Goal: Contribute content: Add original content to the website for others to see

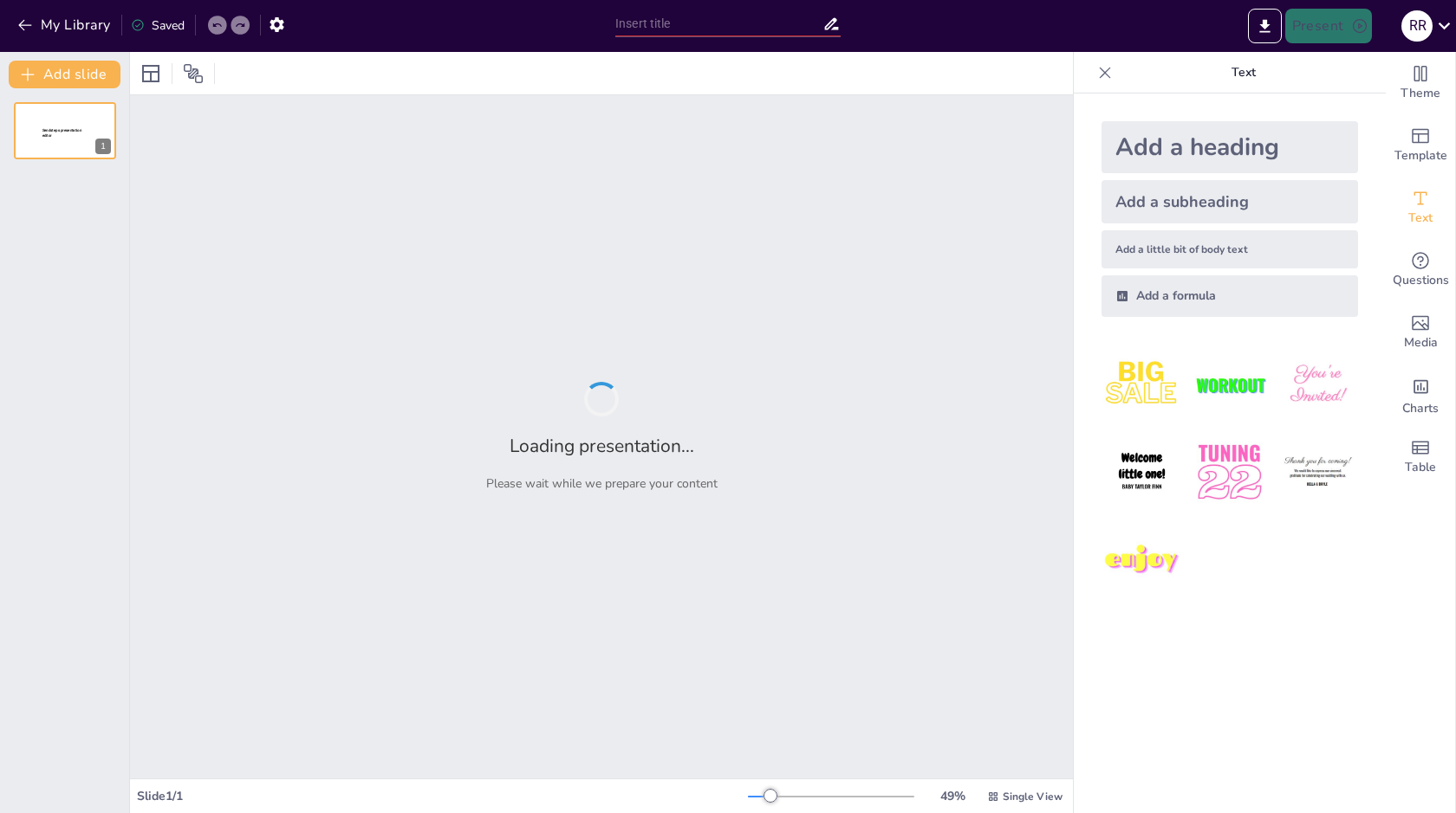
type input "Contexto Histórico de la Guerra del Chaco"
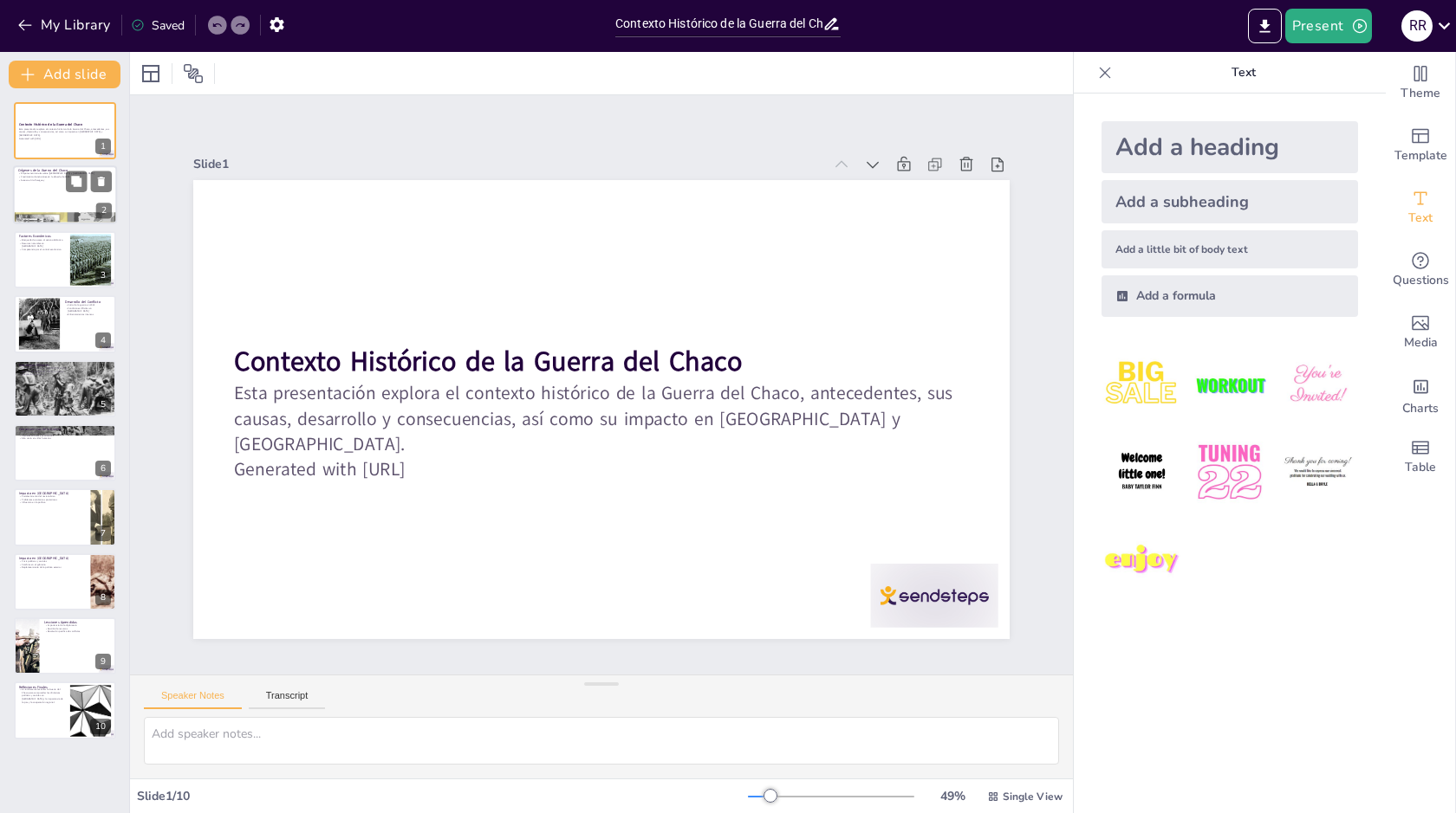
click at [64, 186] on div at bounding box center [65, 196] width 104 height 59
type textarea "Las disputas territoriales fueron un factor clave en el estallido de la guerra.…"
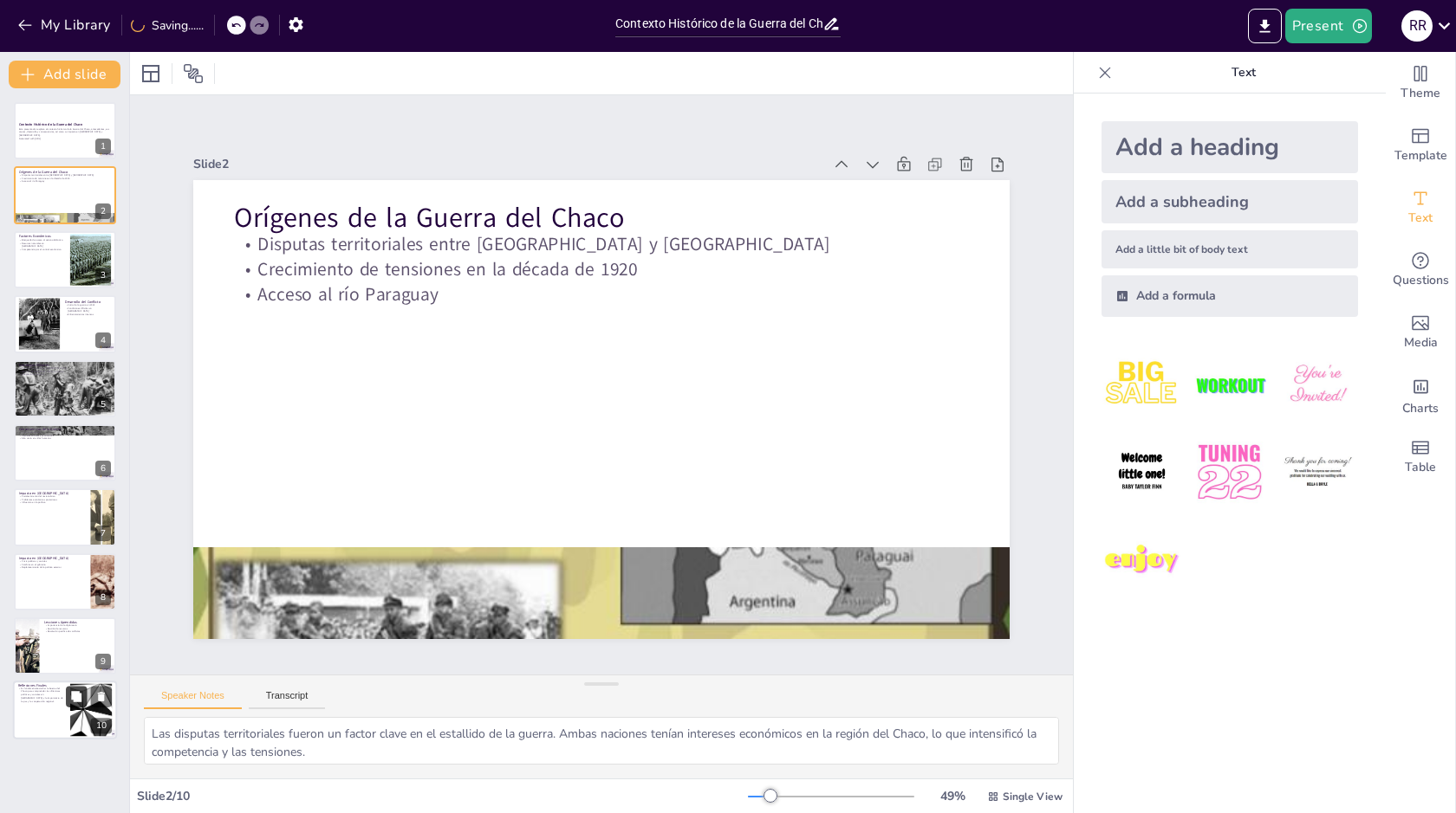
click at [78, 691] on icon at bounding box center [76, 697] width 12 height 12
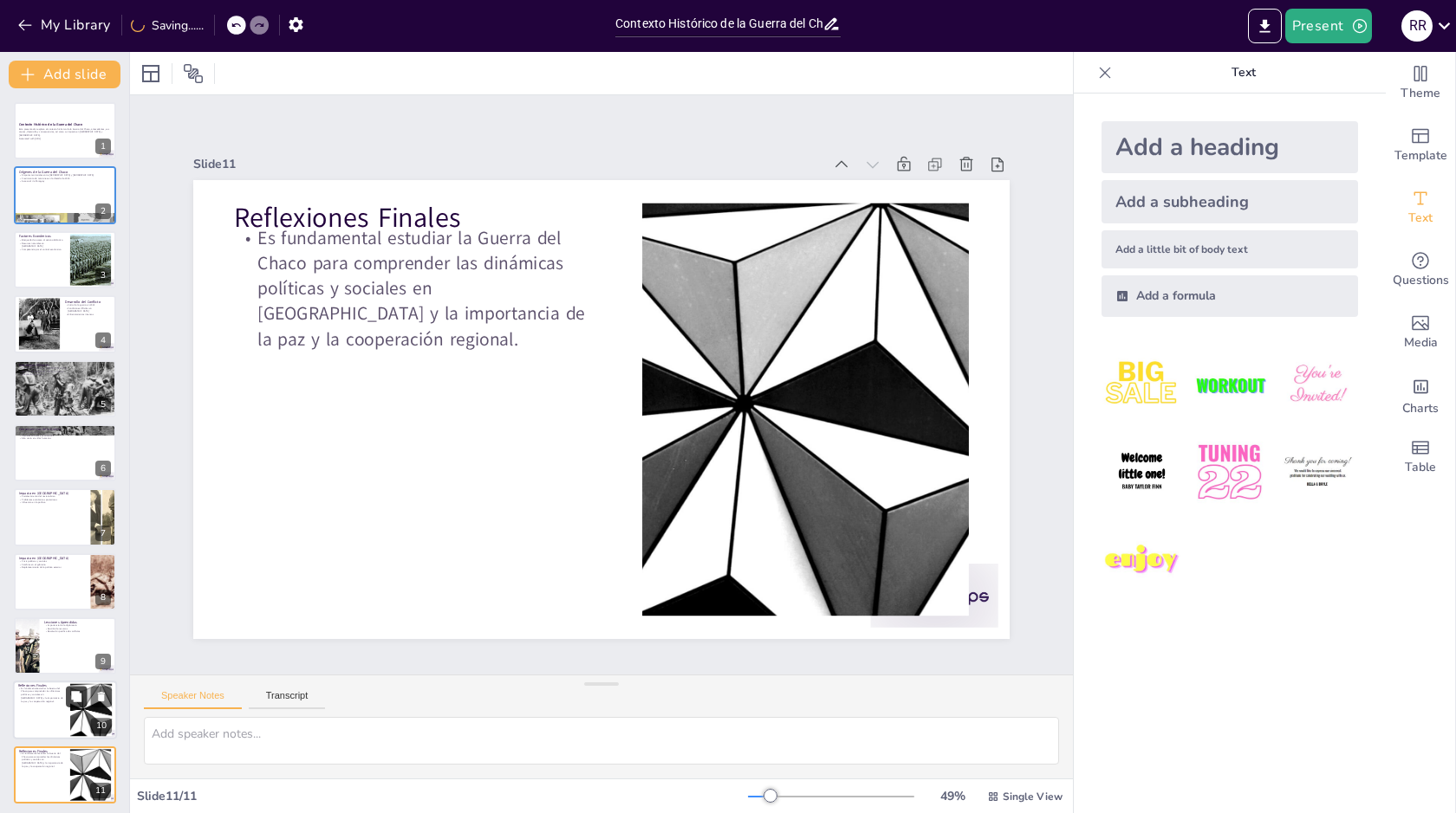
scroll to position [5, 0]
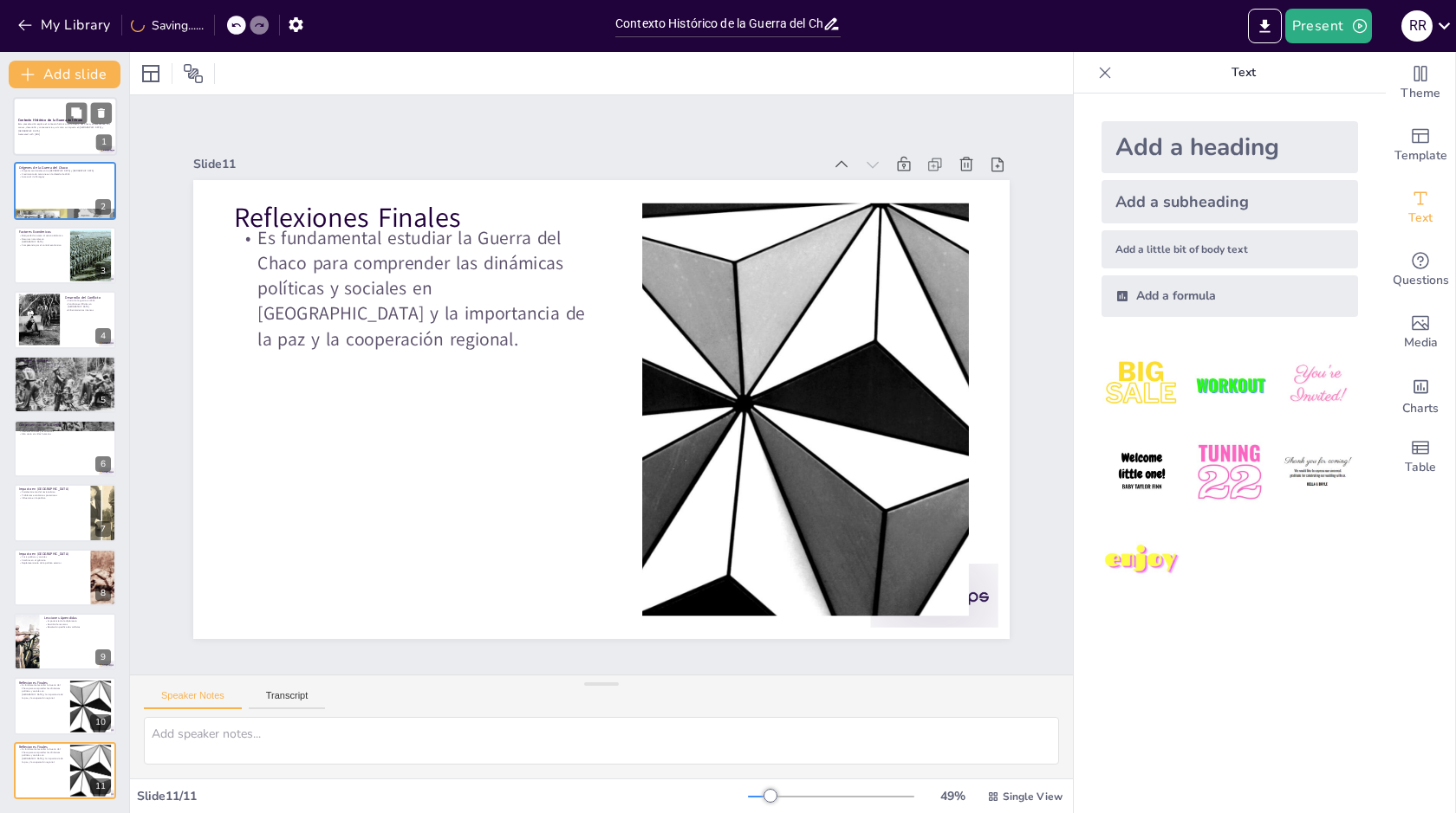
click at [64, 137] on div at bounding box center [65, 126] width 104 height 59
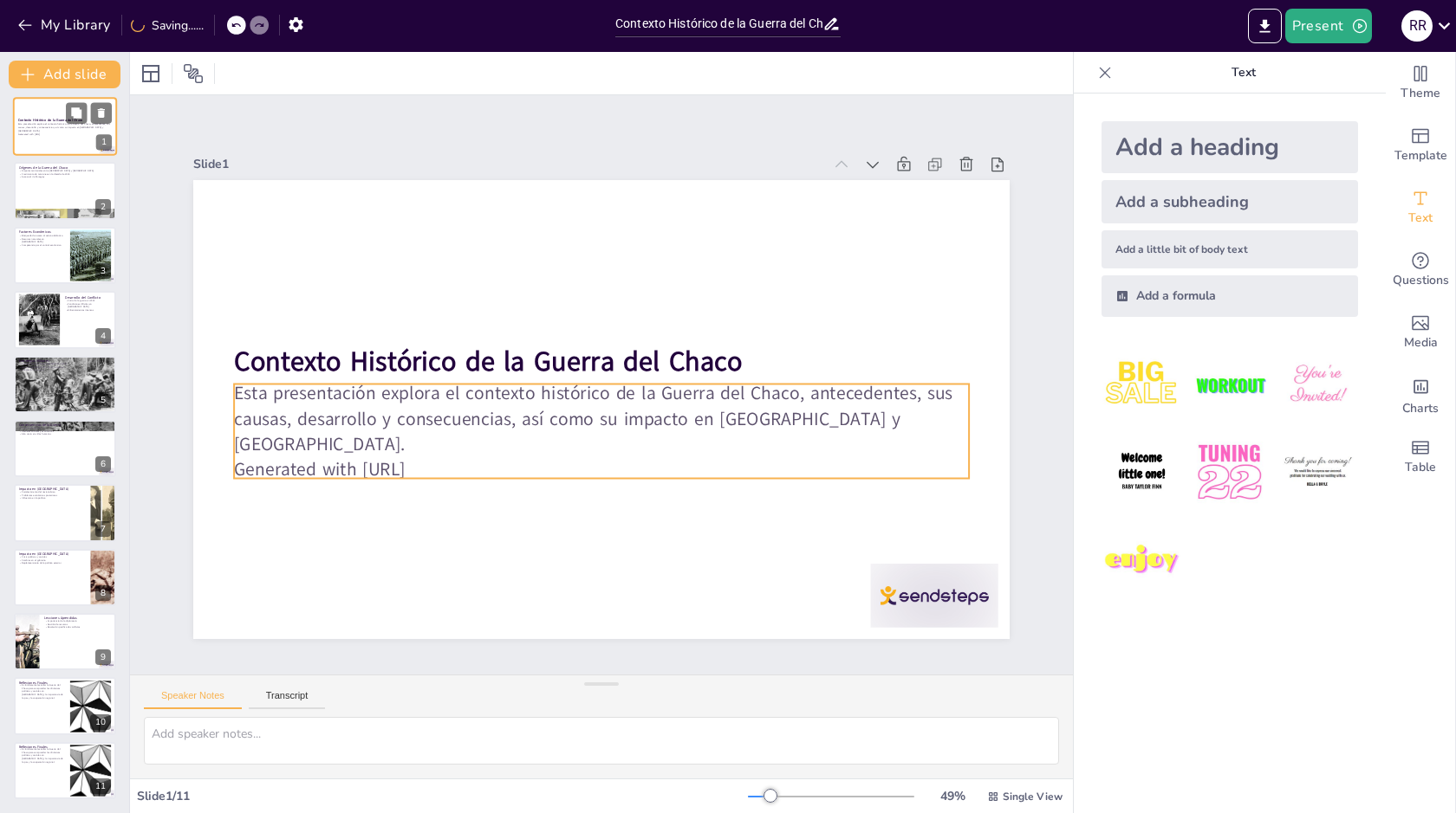
scroll to position [0, 0]
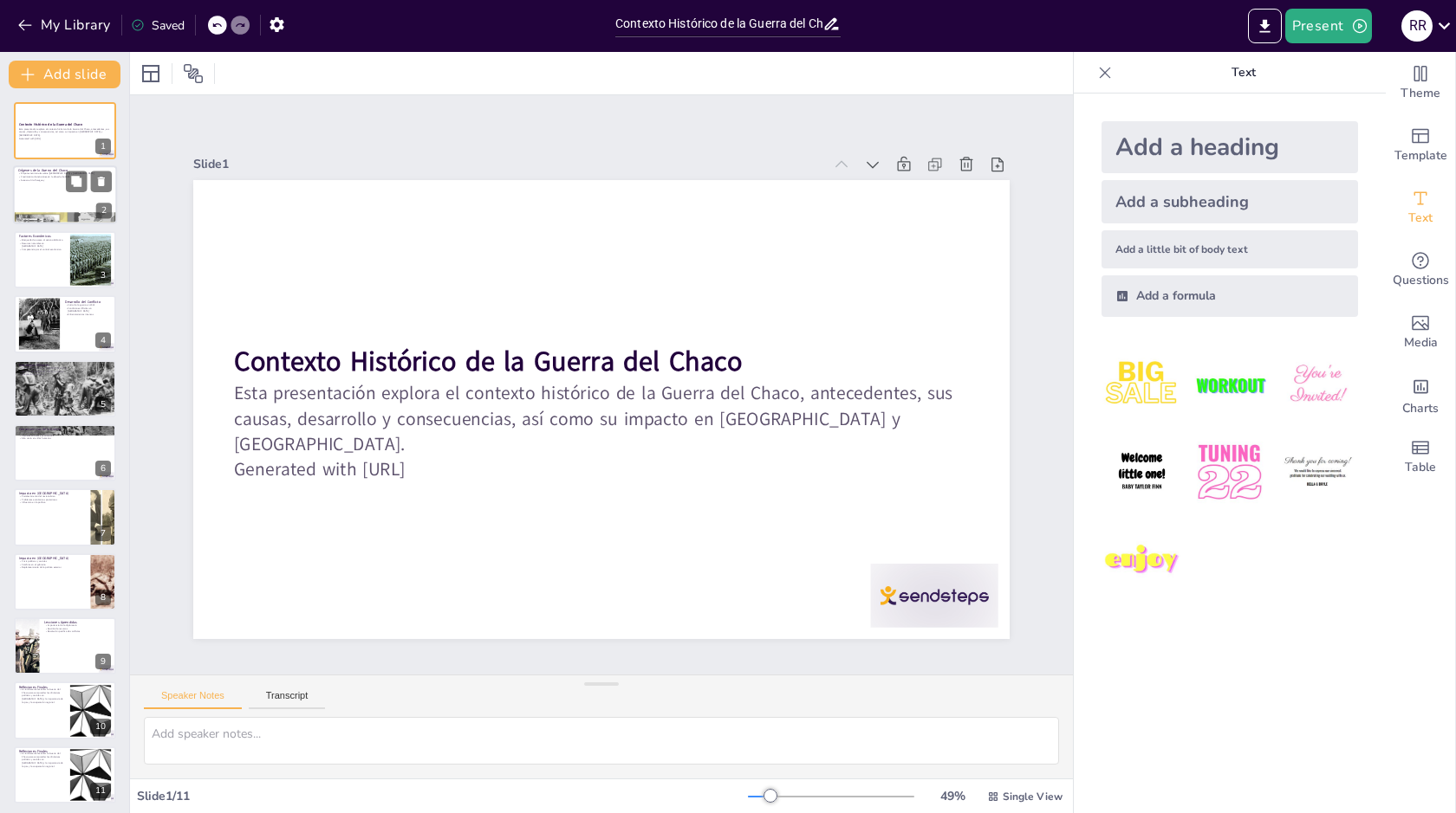
click at [56, 184] on div at bounding box center [65, 196] width 104 height 59
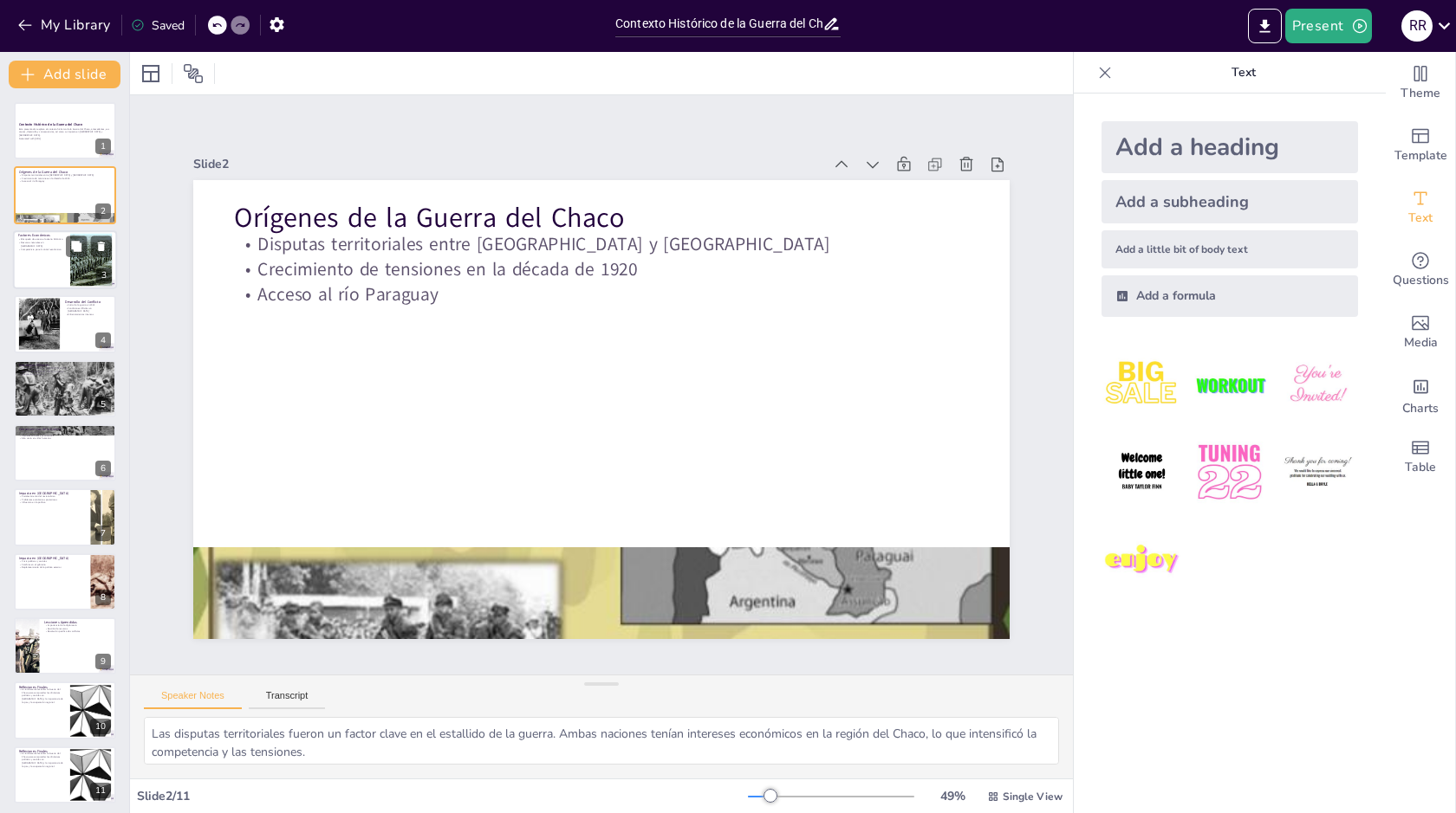
click at [63, 256] on div at bounding box center [65, 260] width 104 height 59
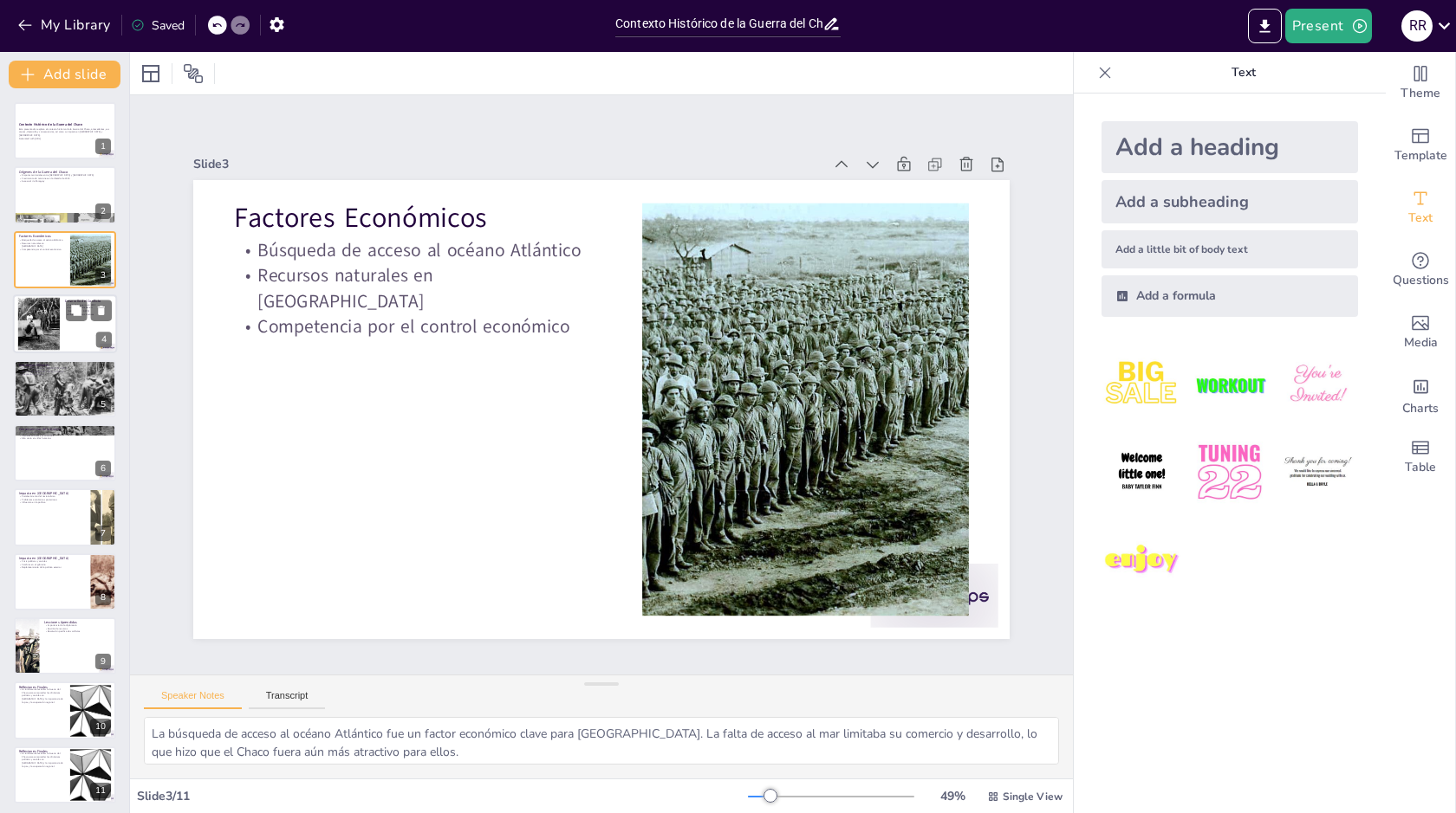
click at [50, 325] on div at bounding box center [39, 324] width 73 height 53
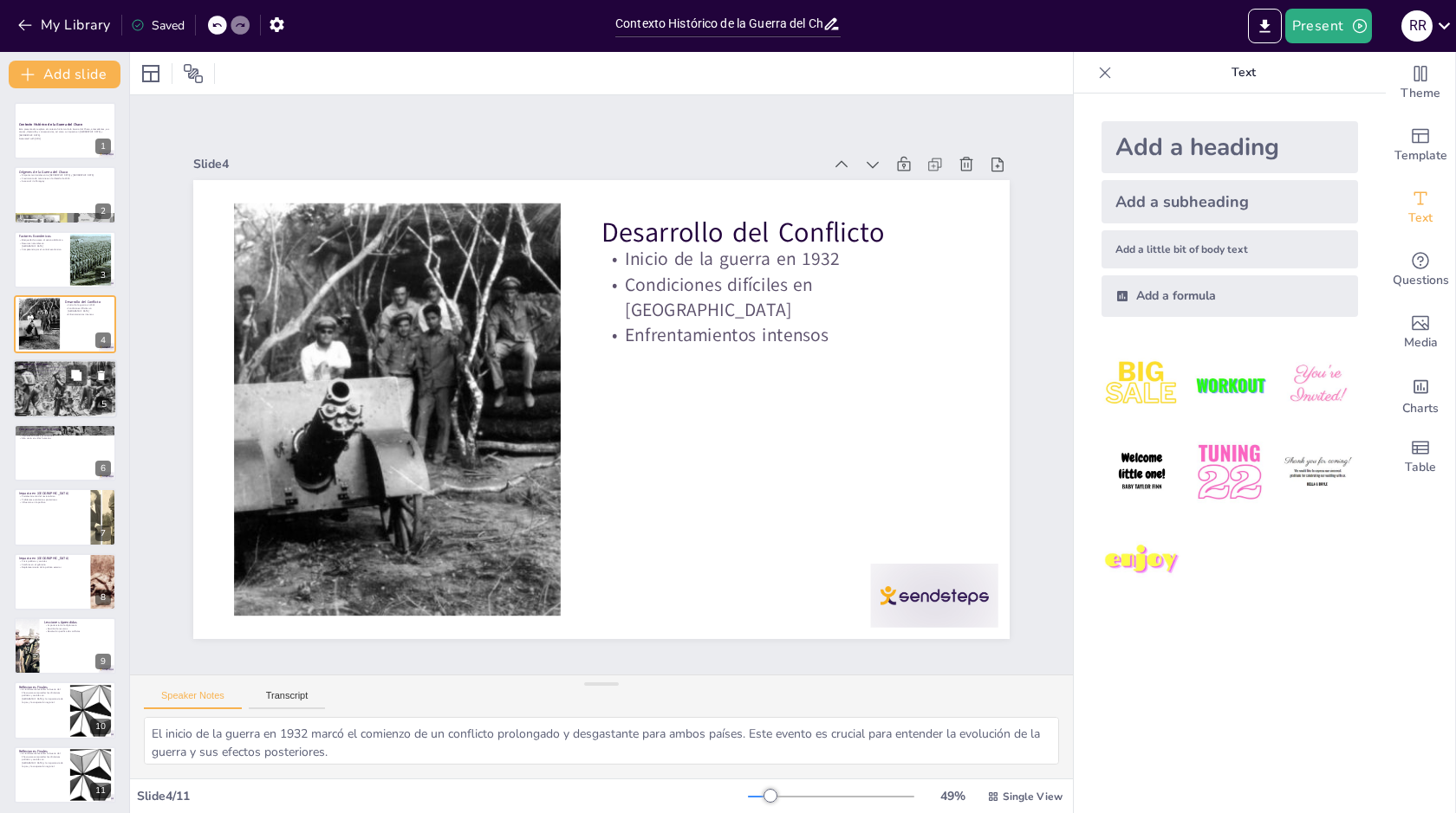
click at [59, 389] on div at bounding box center [65, 389] width 104 height 76
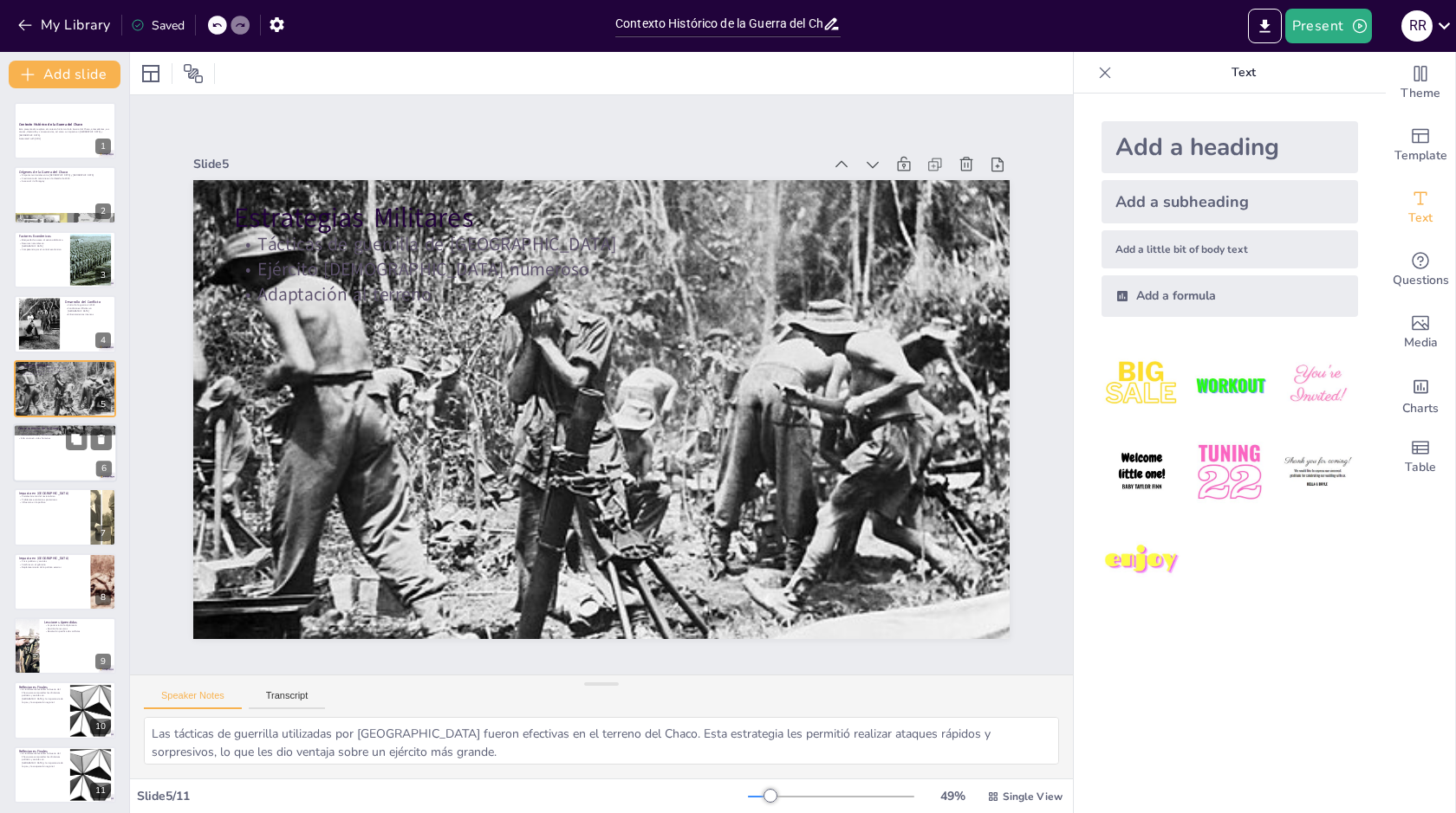
click at [67, 472] on div at bounding box center [65, 453] width 104 height 59
type textarea "La victoria paraguaya en la guerra es un hito importante en la historia del paí…"
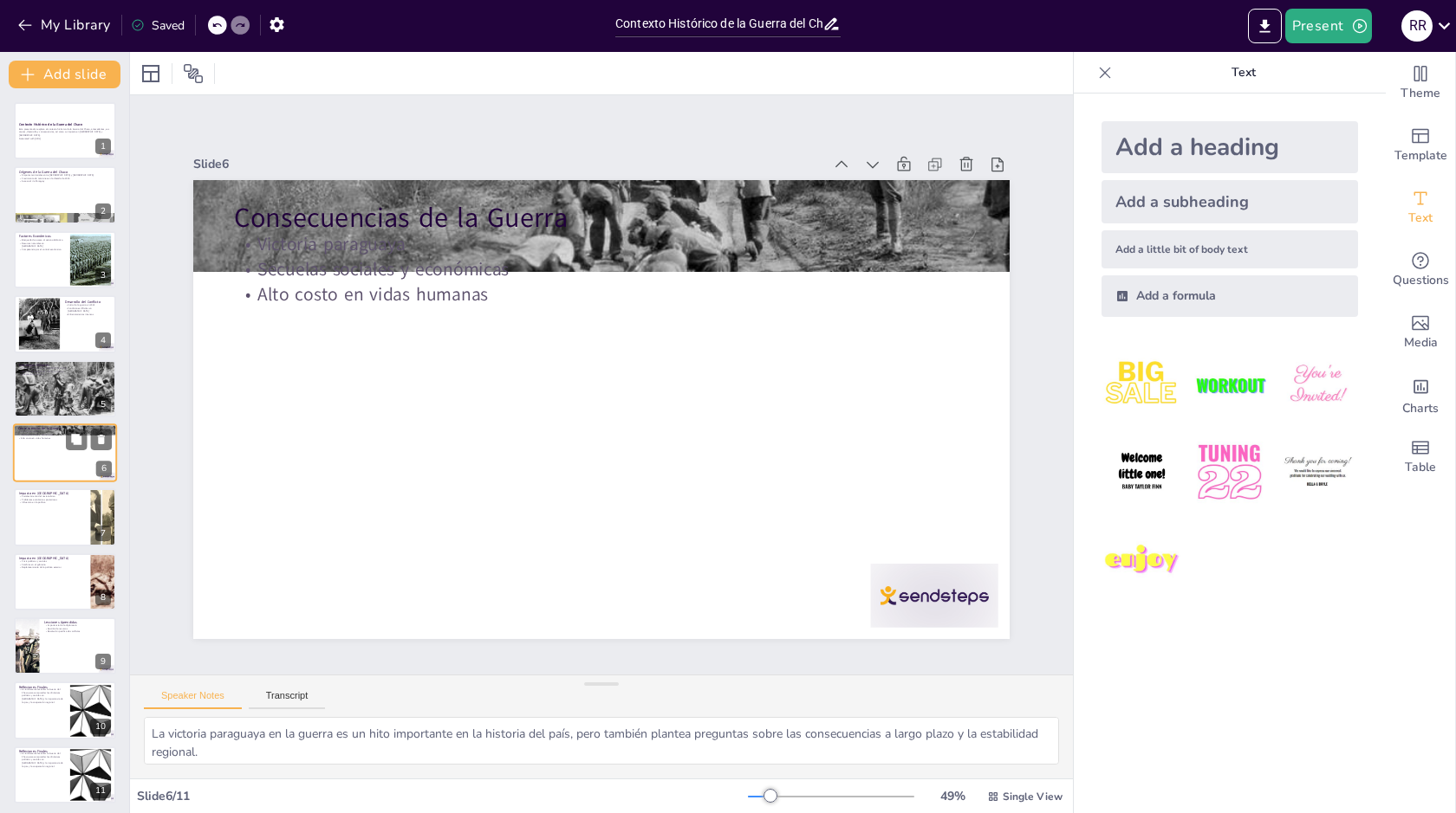
scroll to position [2, 0]
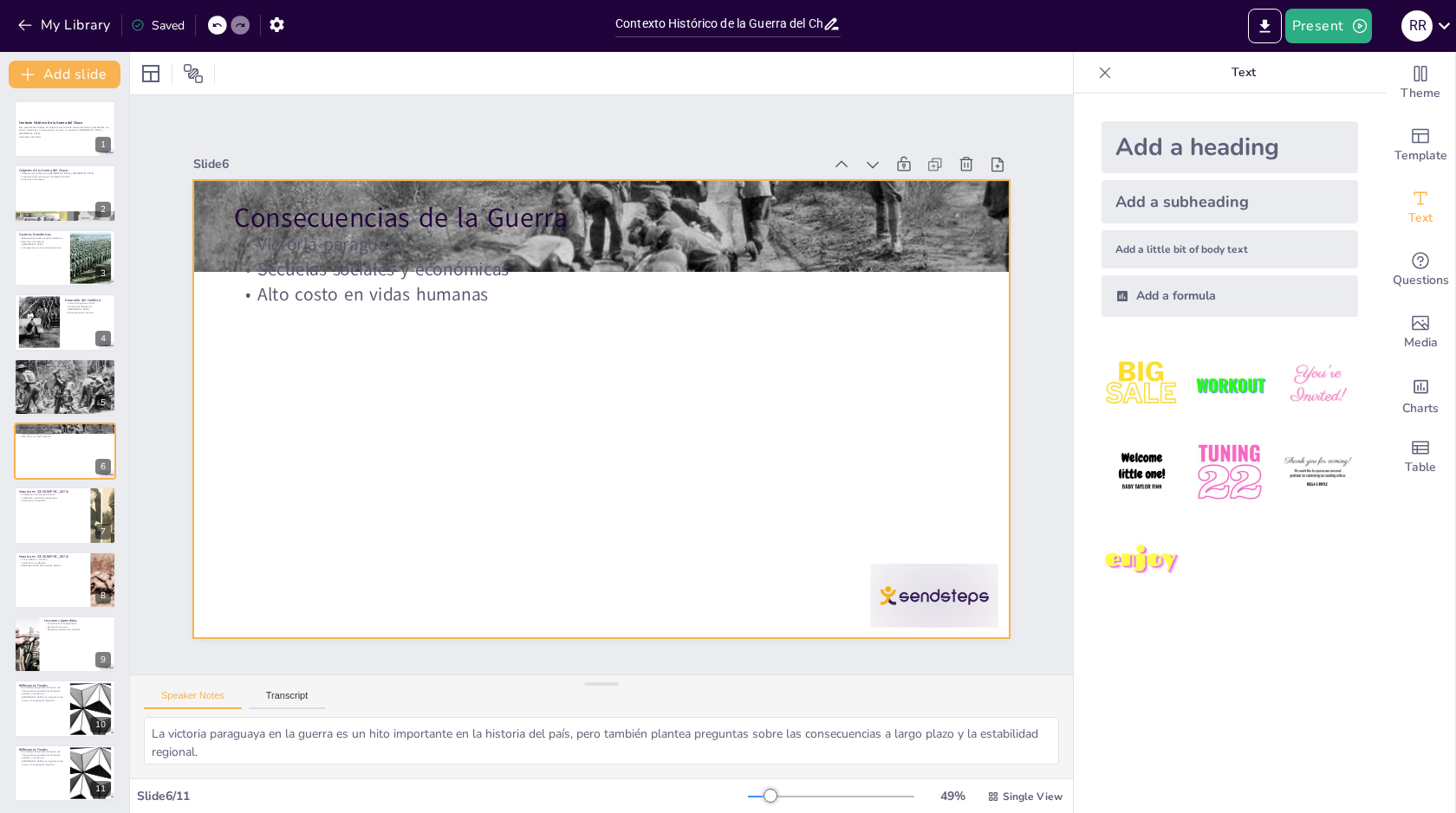
click at [884, 399] on div at bounding box center [601, 410] width 816 height 460
click at [53, 143] on div at bounding box center [65, 129] width 104 height 59
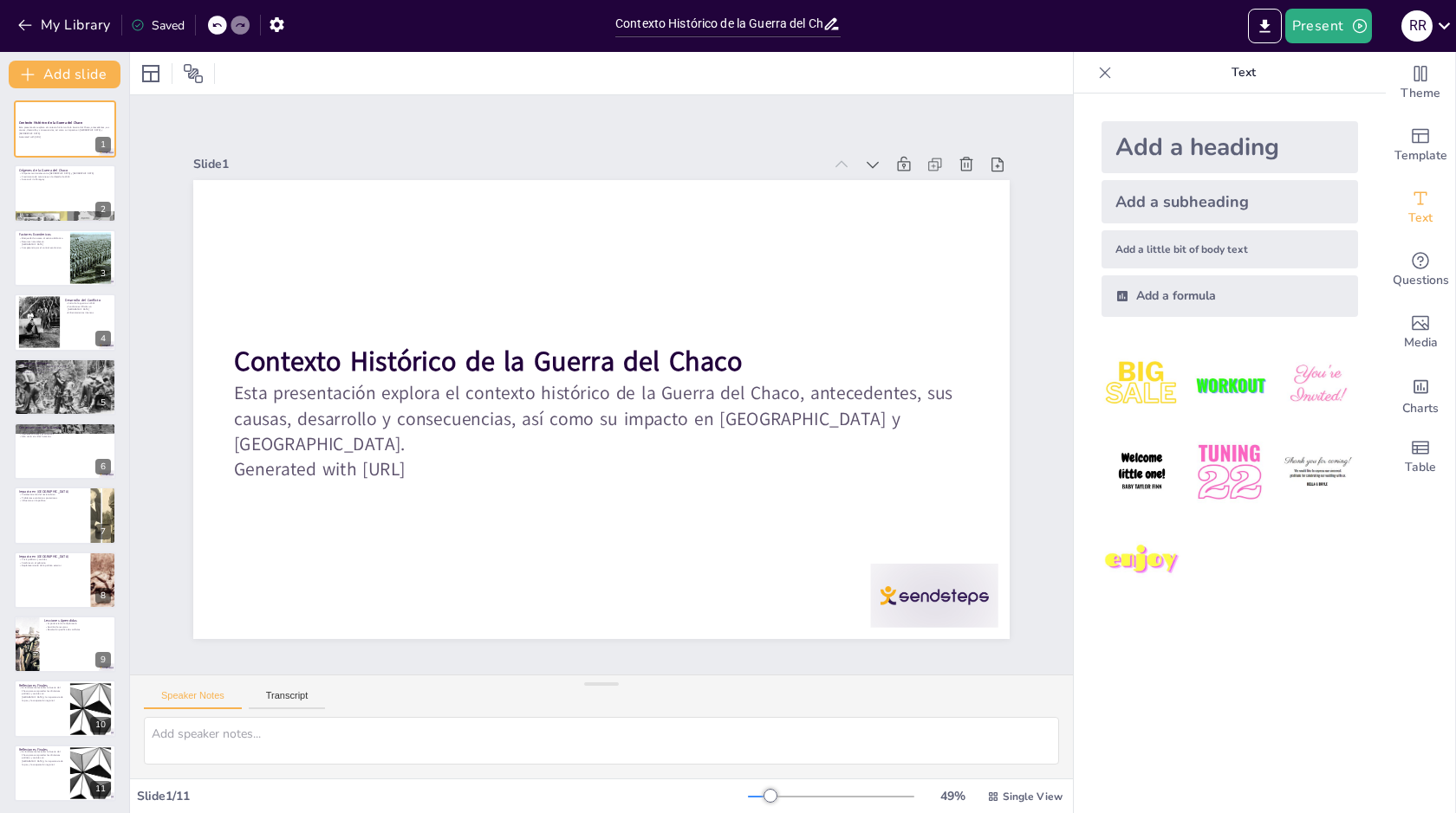
scroll to position [0, 0]
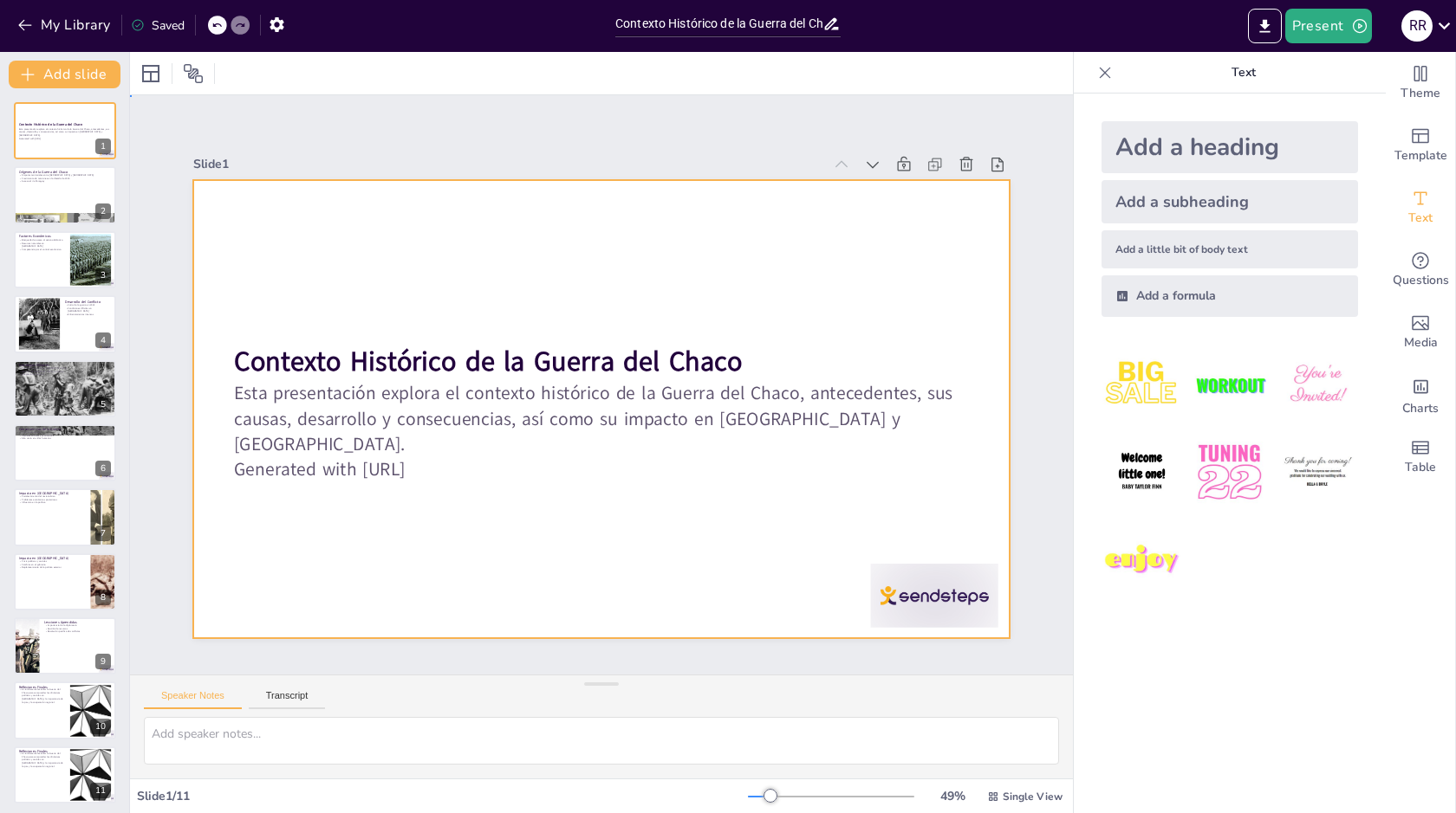
click at [319, 242] on div at bounding box center [601, 410] width 816 height 460
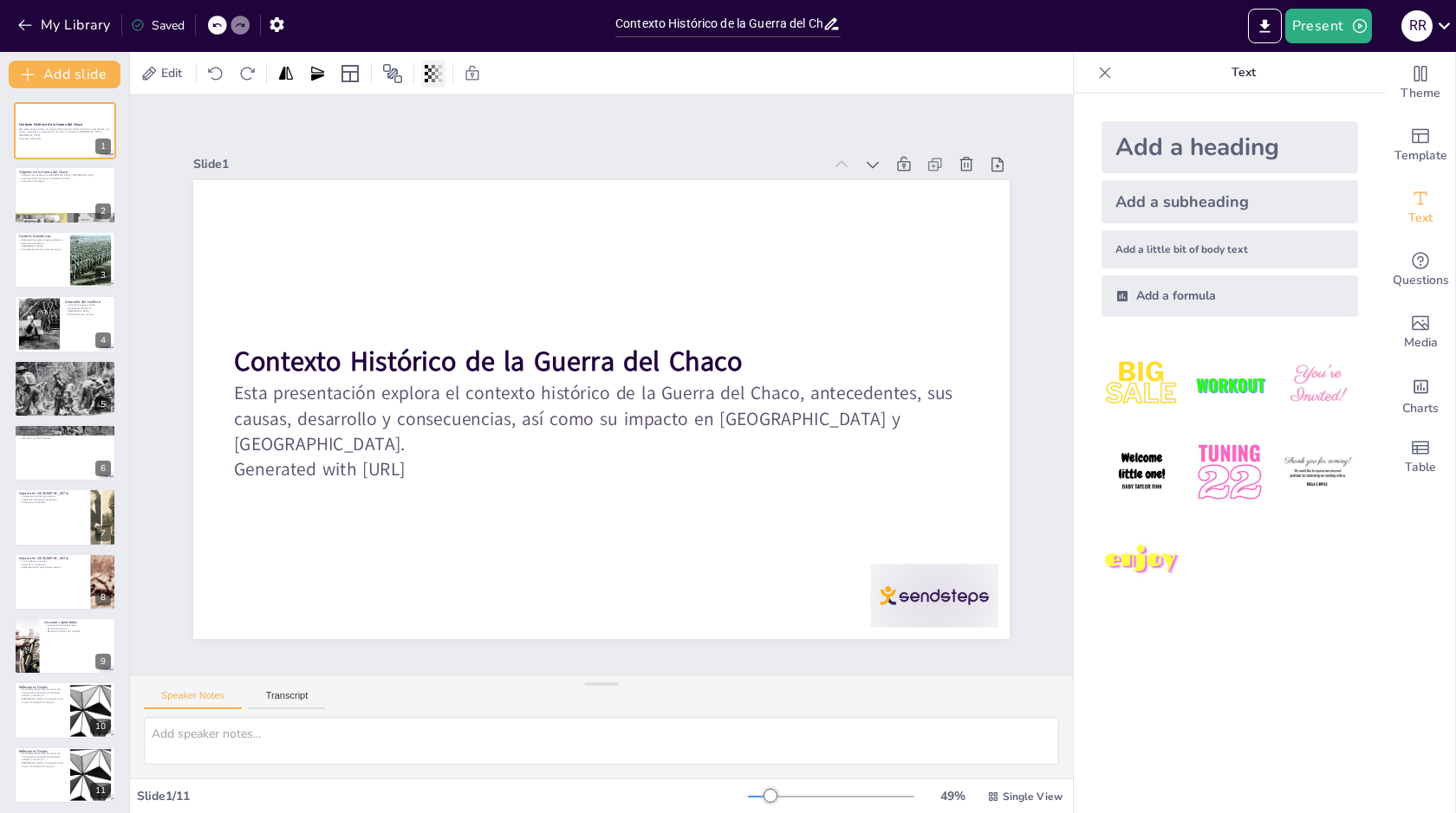
click at [425, 74] on icon at bounding box center [427, 73] width 4 height 18
click at [283, 75] on icon at bounding box center [285, 72] width 14 height 13
click at [349, 68] on icon at bounding box center [350, 74] width 21 height 21
click at [33, 677] on div "Contexto Histórico de la Guerra del Chaco Esta presentación explora el contexto…" at bounding box center [65, 453] width 129 height 701
click at [41, 663] on div at bounding box center [65, 646] width 104 height 59
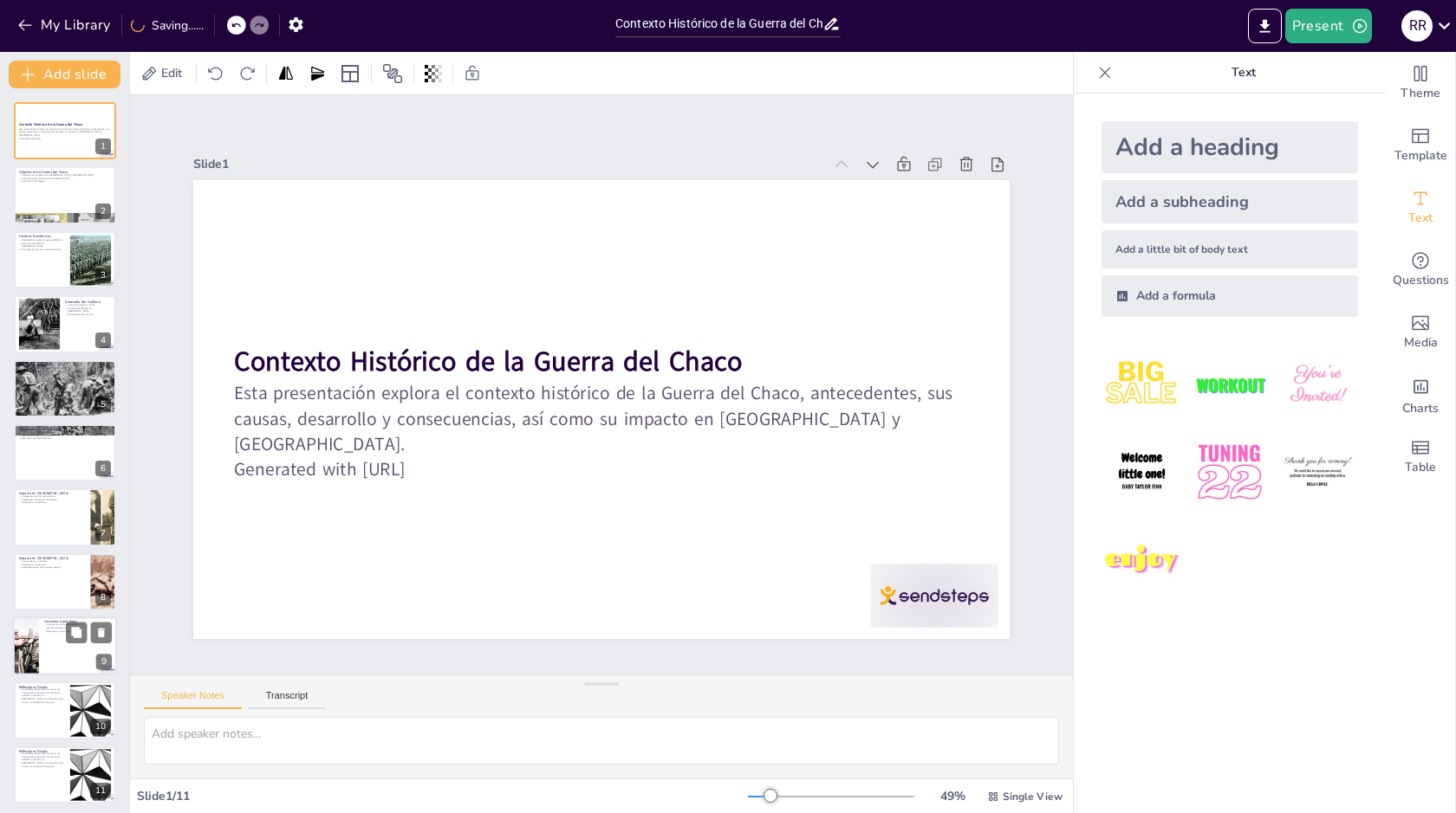
type textarea "La importancia de la diplomacia se hizo evidente durante y después de la guerra…"
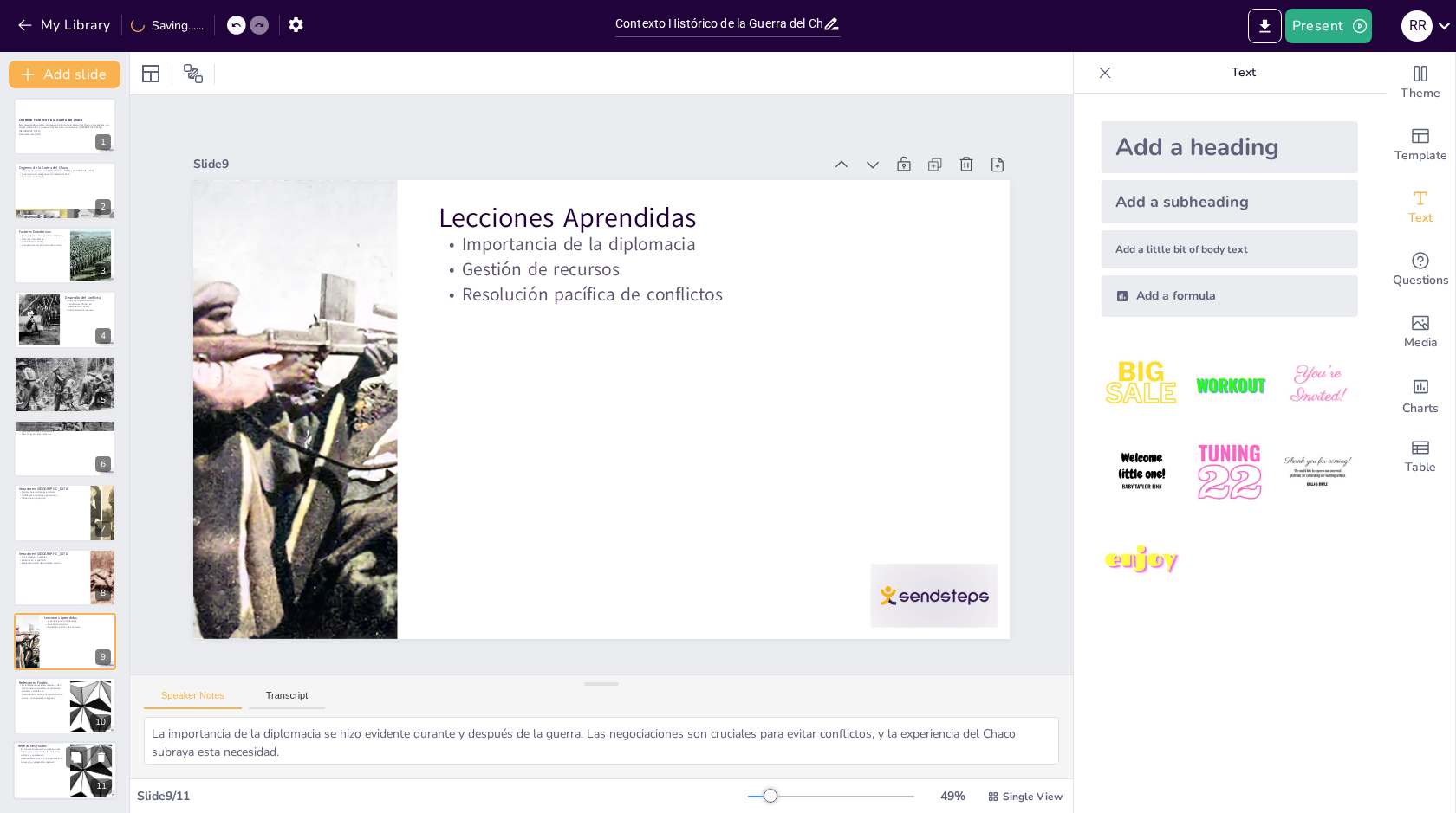
click at [49, 784] on div at bounding box center [65, 771] width 104 height 59
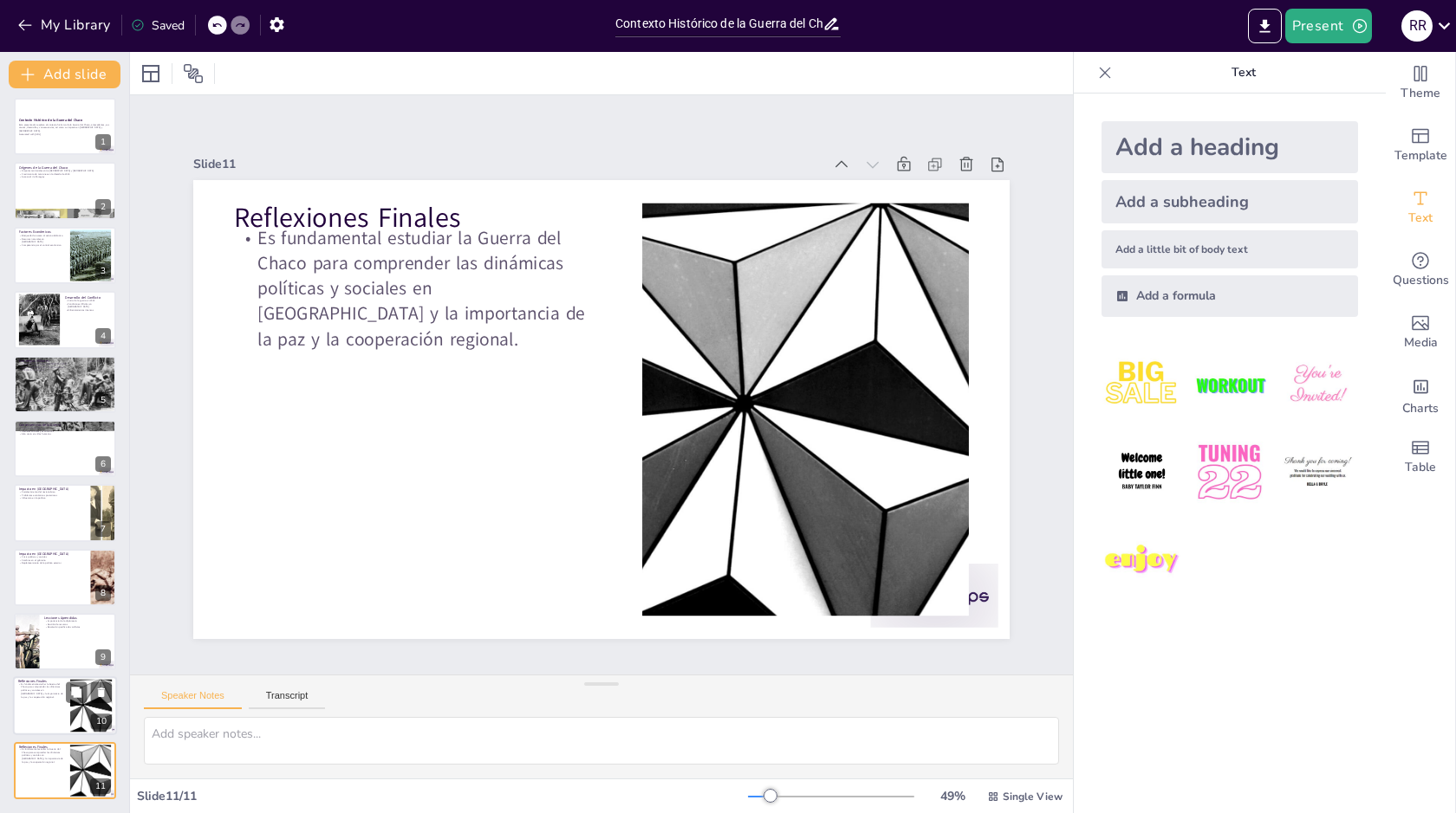
click at [53, 720] on div at bounding box center [65, 707] width 104 height 59
click at [77, 23] on button "My Library" at bounding box center [66, 25] width 105 height 28
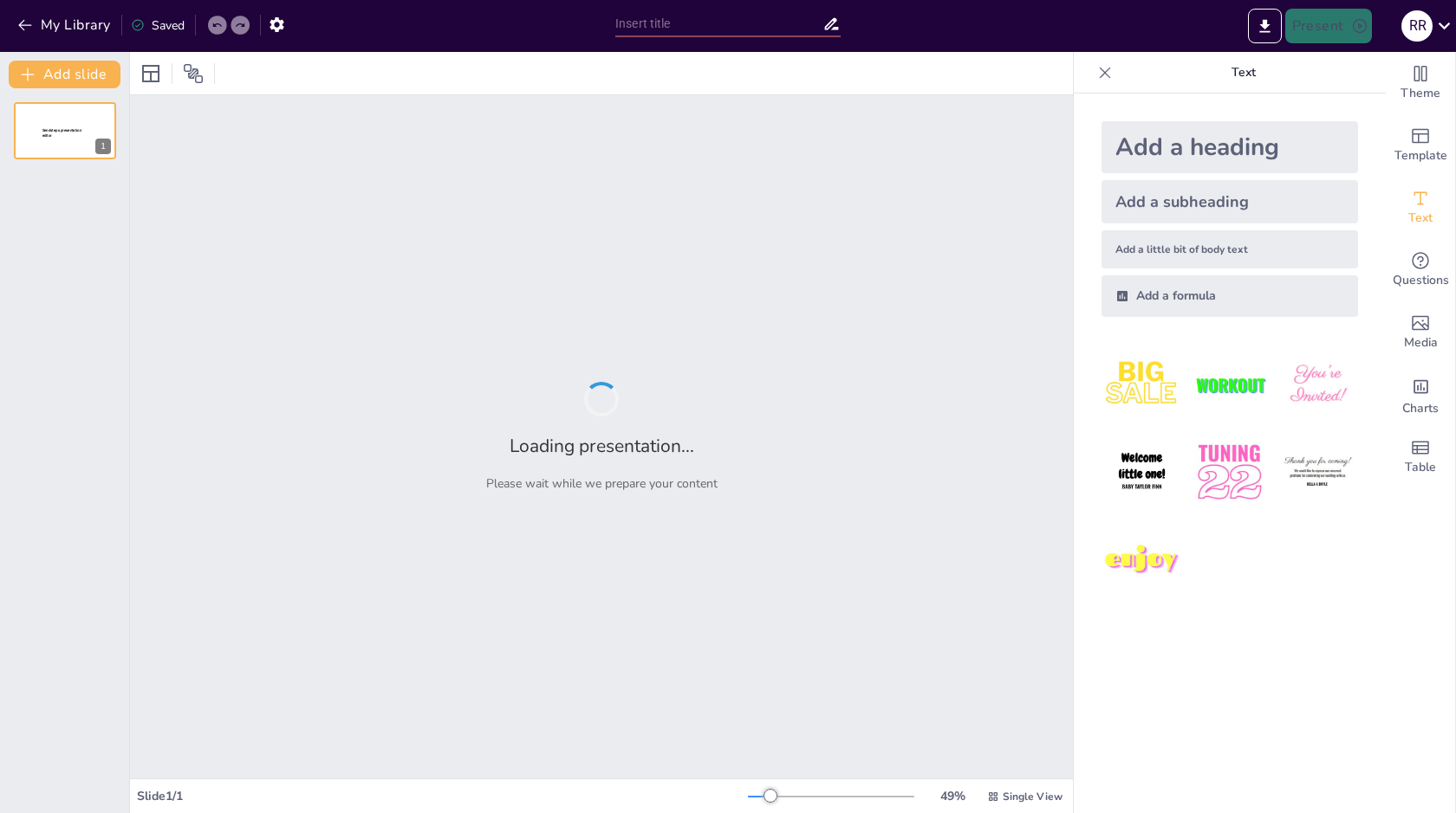
type input "New Sendsteps"
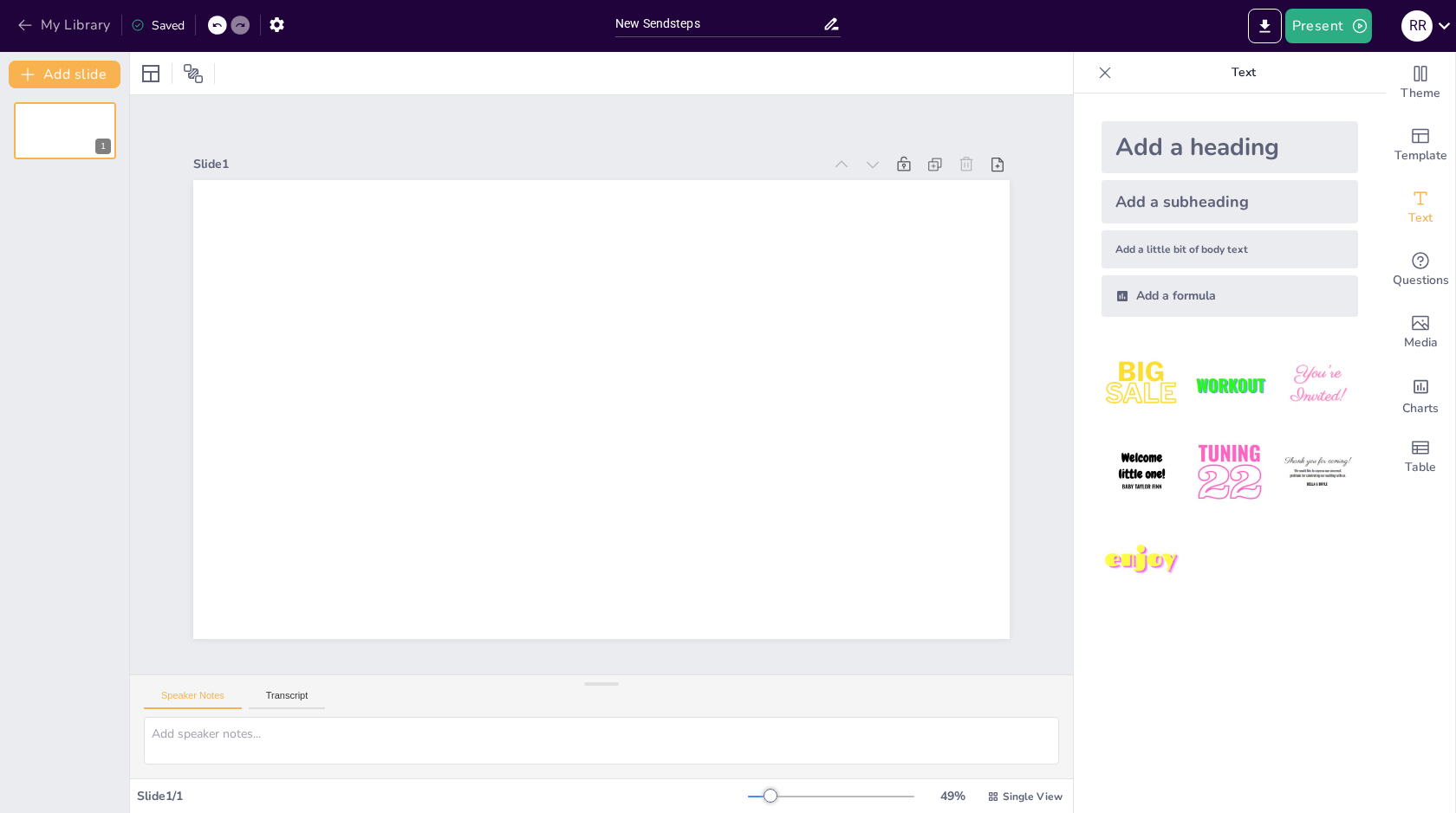
click at [30, 21] on icon "button" at bounding box center [25, 25] width 18 height 18
